Goal: Task Accomplishment & Management: Use online tool/utility

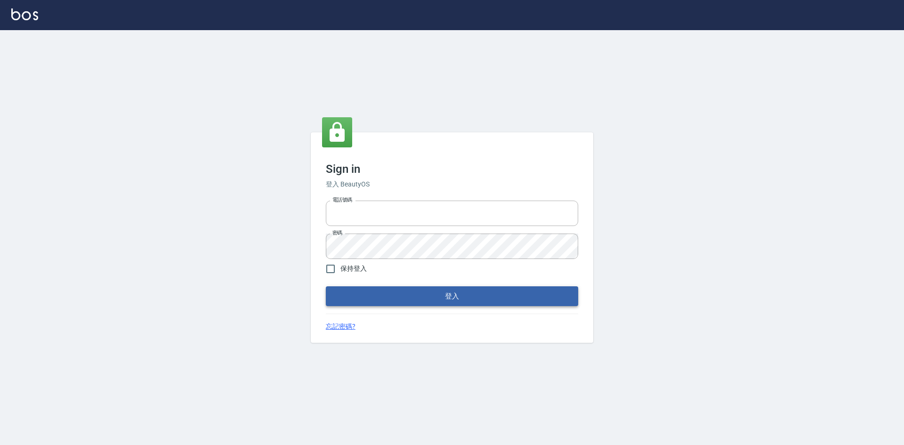
type input "0963852741"
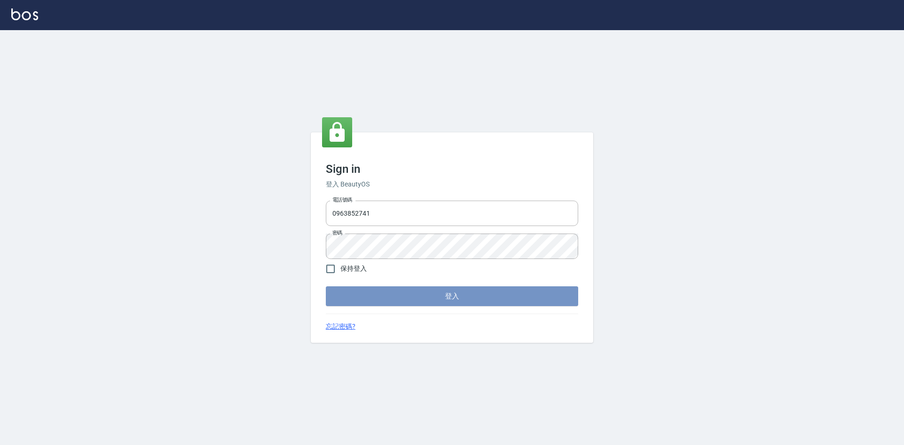
click at [493, 293] on button "登入" at bounding box center [452, 296] width 252 height 20
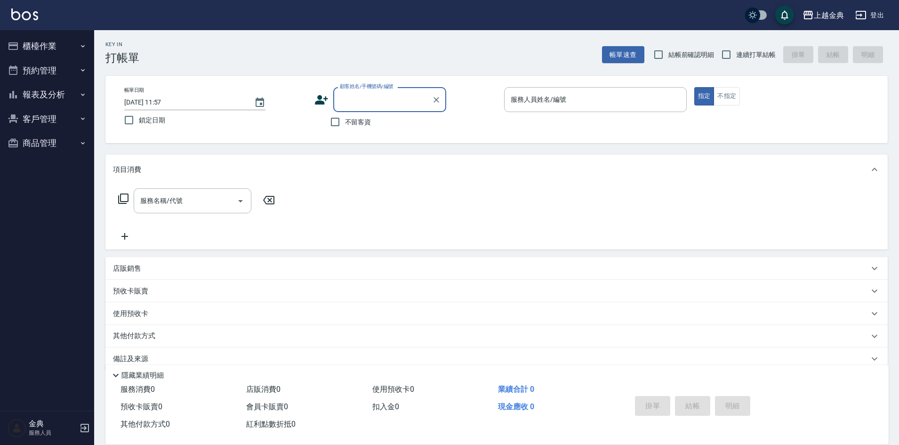
click at [47, 45] on button "櫃檯作業" at bounding box center [47, 46] width 87 height 24
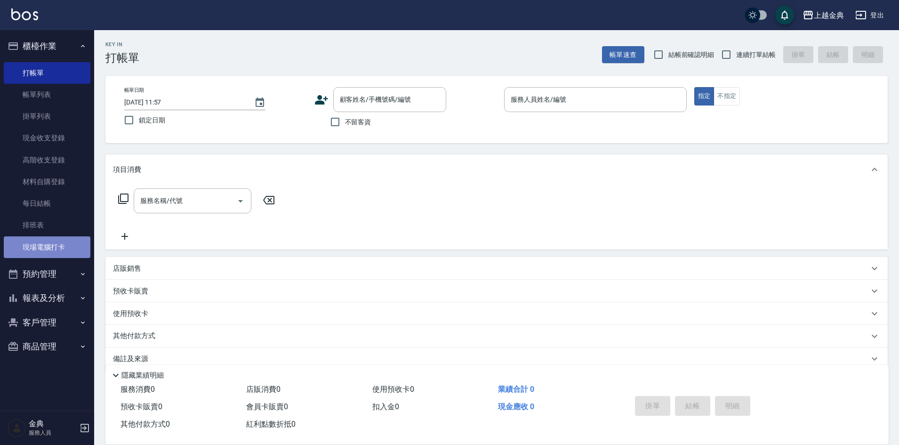
click at [68, 249] on link "現場電腦打卡" at bounding box center [47, 247] width 87 height 22
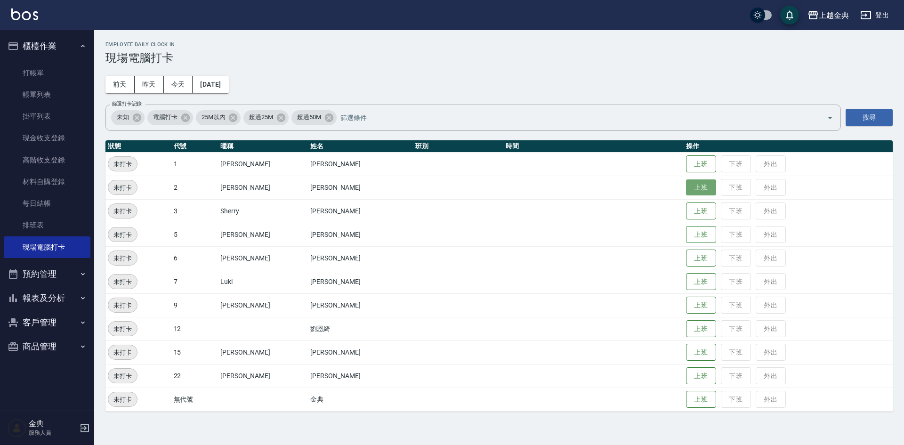
click at [686, 187] on button "上班" at bounding box center [701, 187] width 30 height 16
click at [686, 374] on button "上班" at bounding box center [701, 376] width 30 height 16
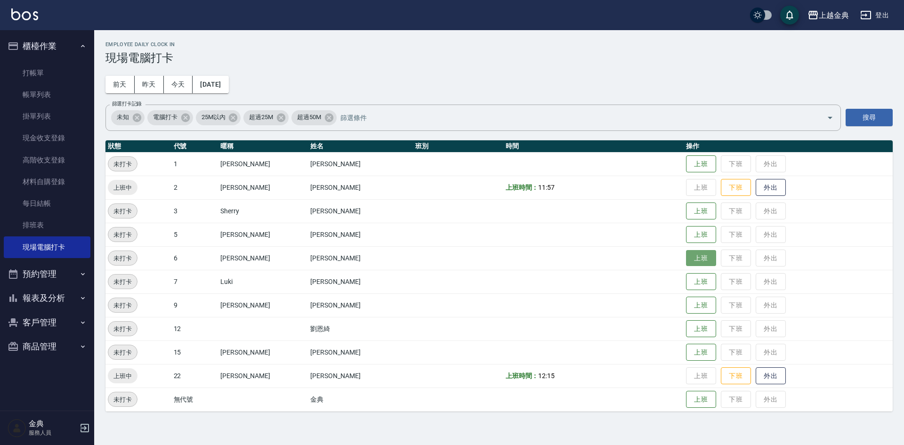
click at [686, 264] on button "上班" at bounding box center [701, 258] width 30 height 16
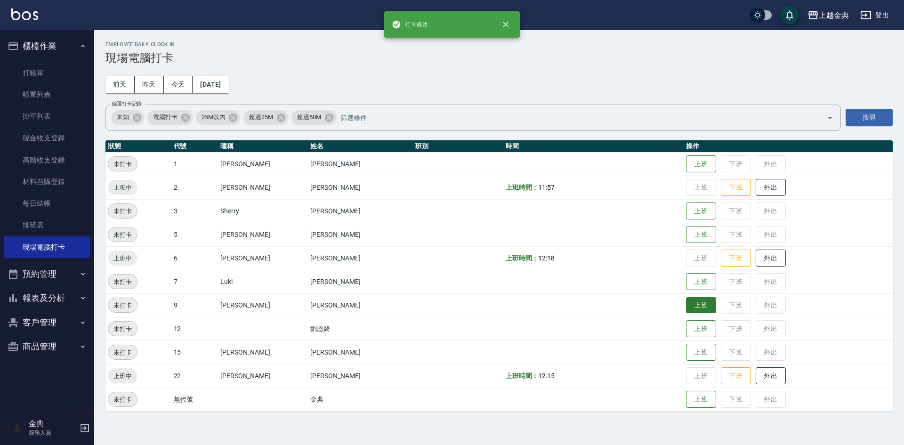
click at [686, 309] on button "上班" at bounding box center [701, 305] width 30 height 16
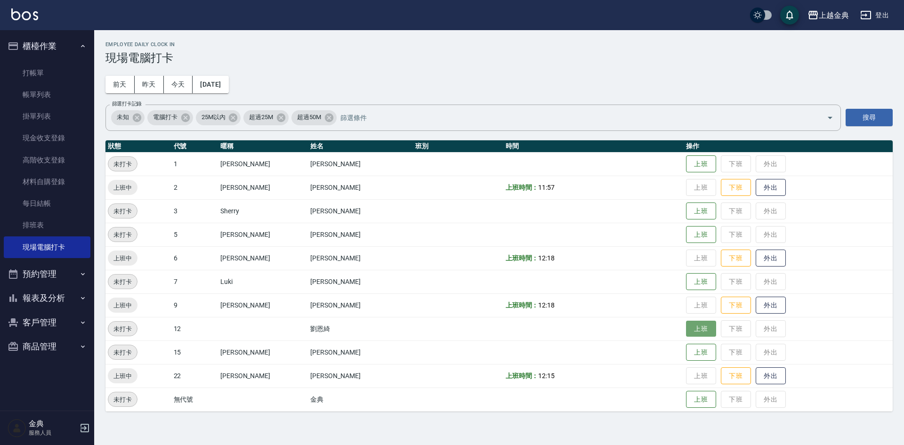
click at [686, 330] on button "上班" at bounding box center [701, 329] width 30 height 16
